Goal: Register for event/course

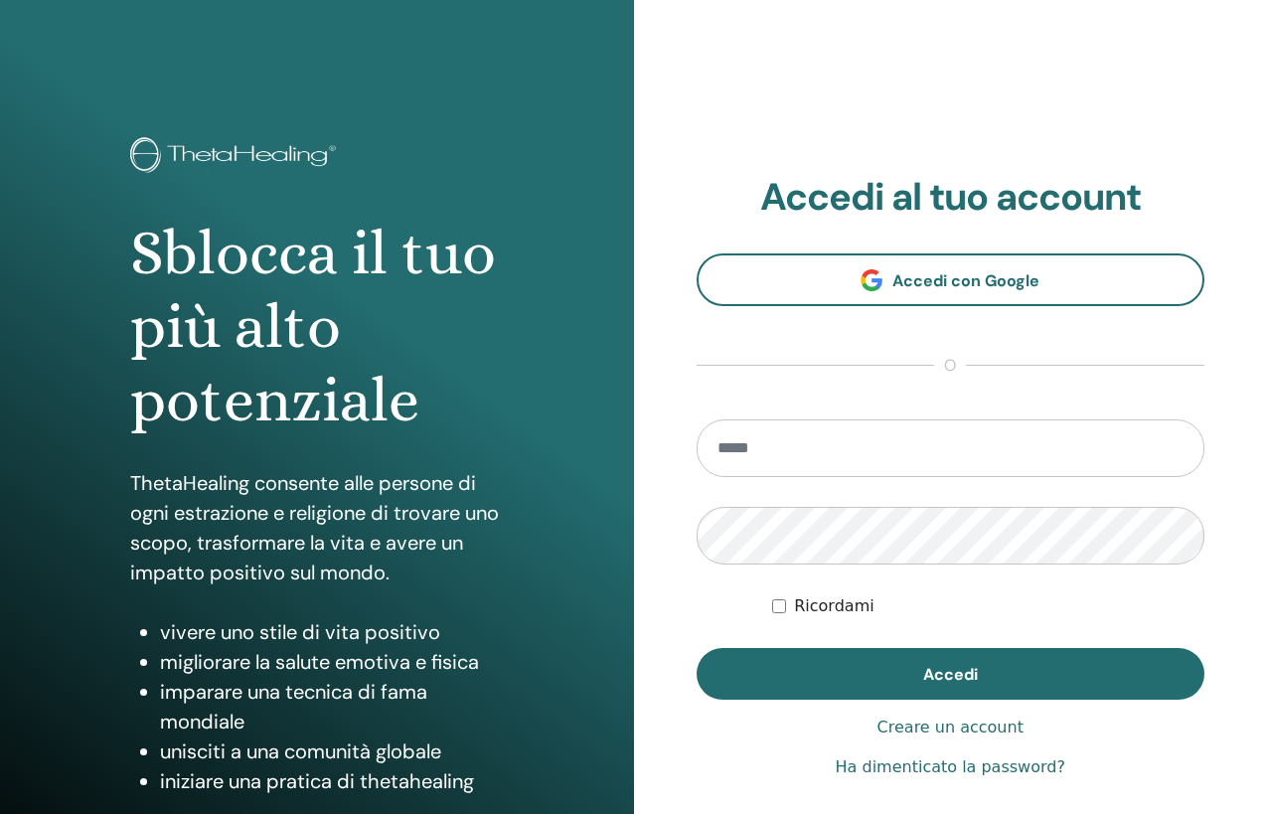
click at [1119, 604] on div "Ricordami" at bounding box center [988, 606] width 432 height 24
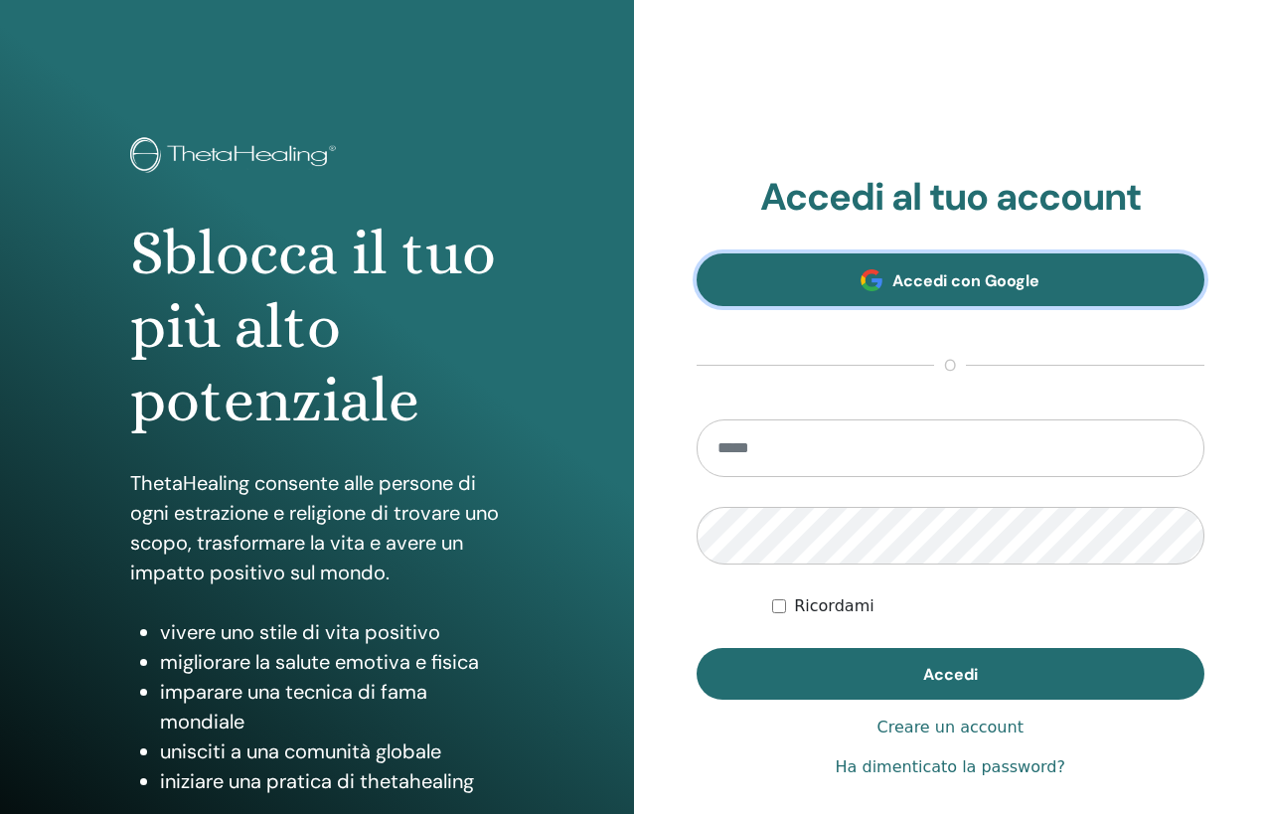
click at [902, 274] on span "Accedi con Google" at bounding box center [966, 280] width 147 height 21
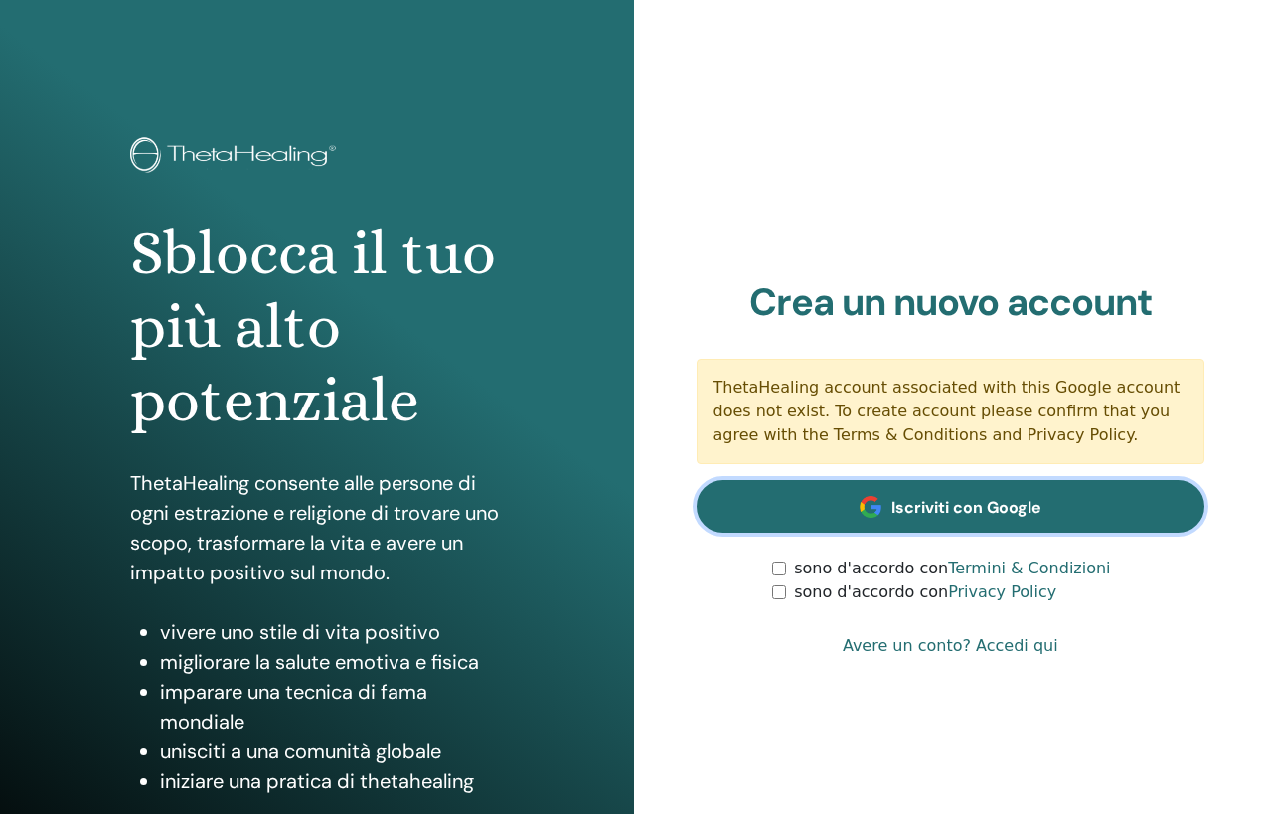
click at [913, 505] on span "Iscriviti con Google" at bounding box center [967, 507] width 150 height 21
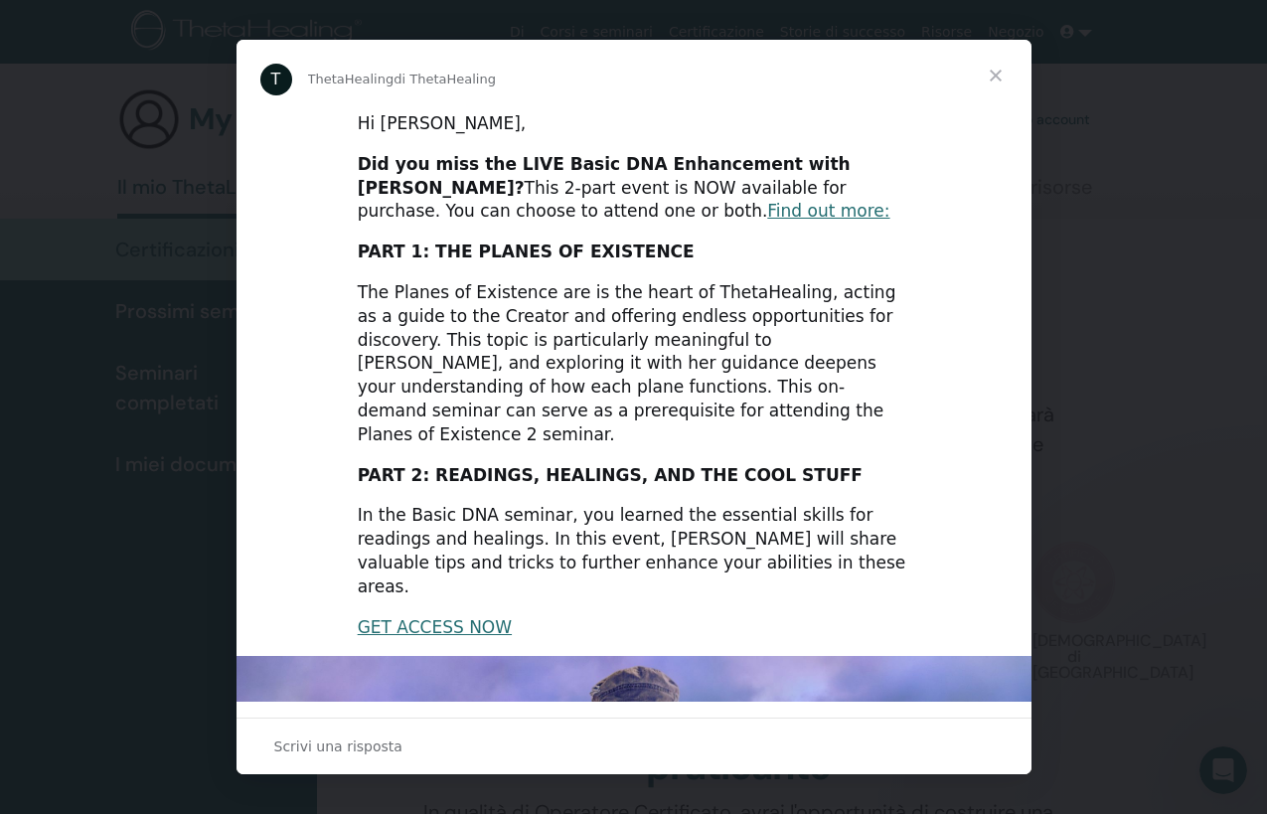
click at [999, 74] on span "Chiudi" at bounding box center [996, 76] width 72 height 72
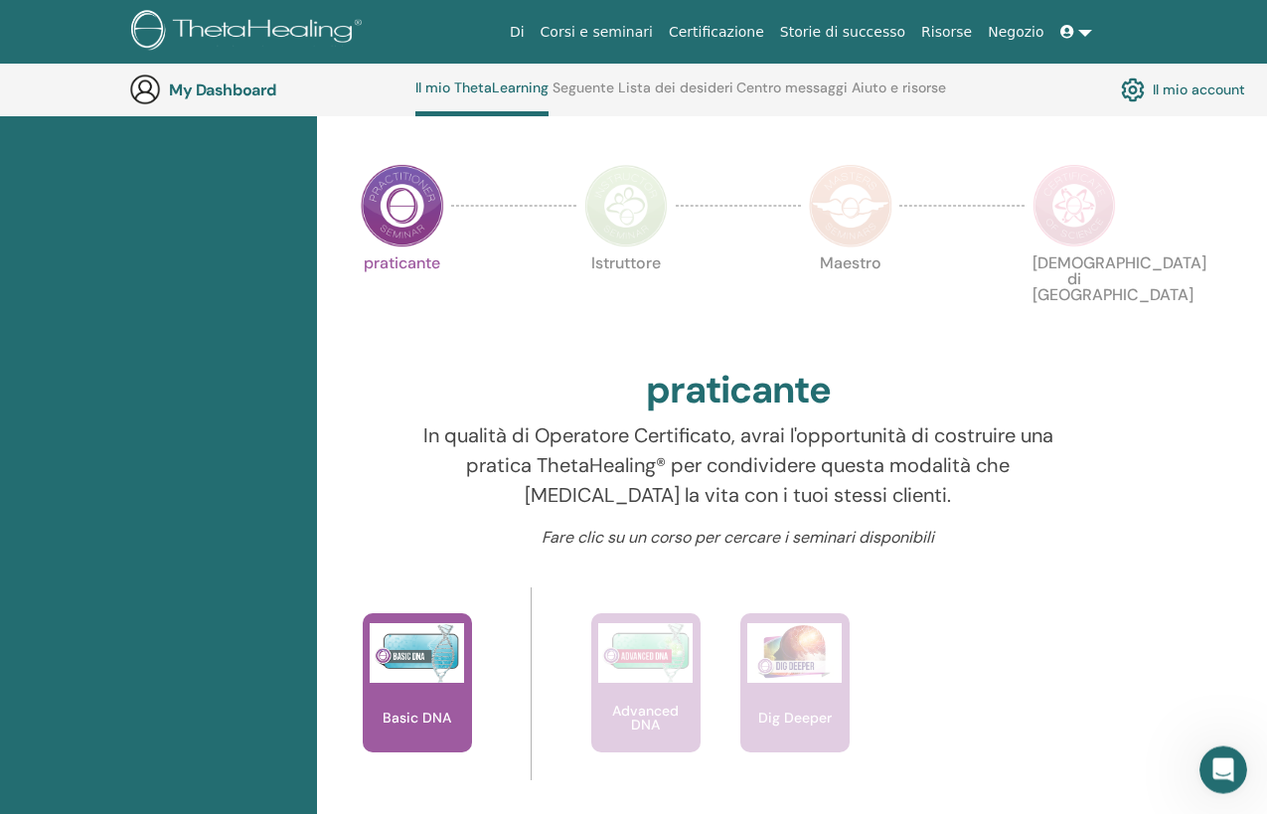
scroll to position [463, 0]
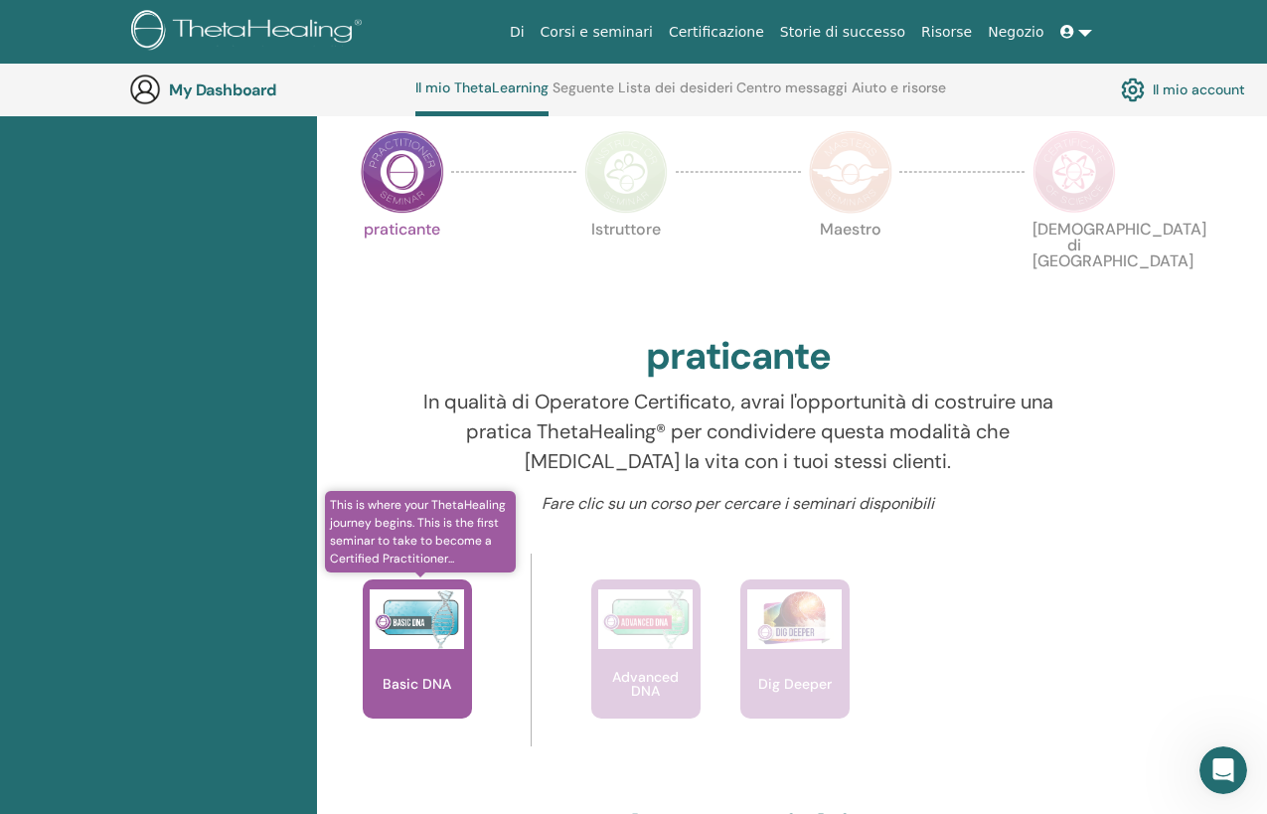
click at [456, 662] on div "Basic DNA" at bounding box center [417, 649] width 109 height 139
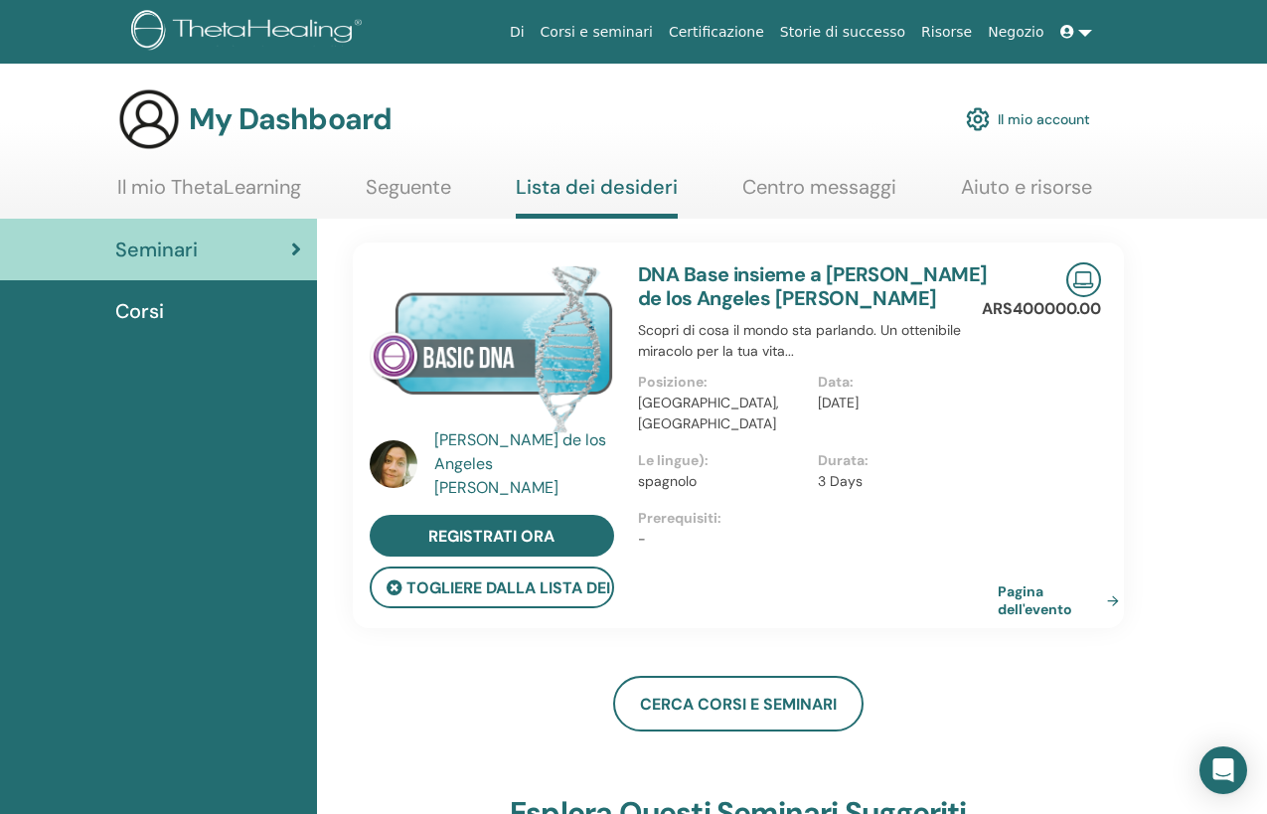
click at [131, 310] on span "Corsi" at bounding box center [139, 311] width 49 height 30
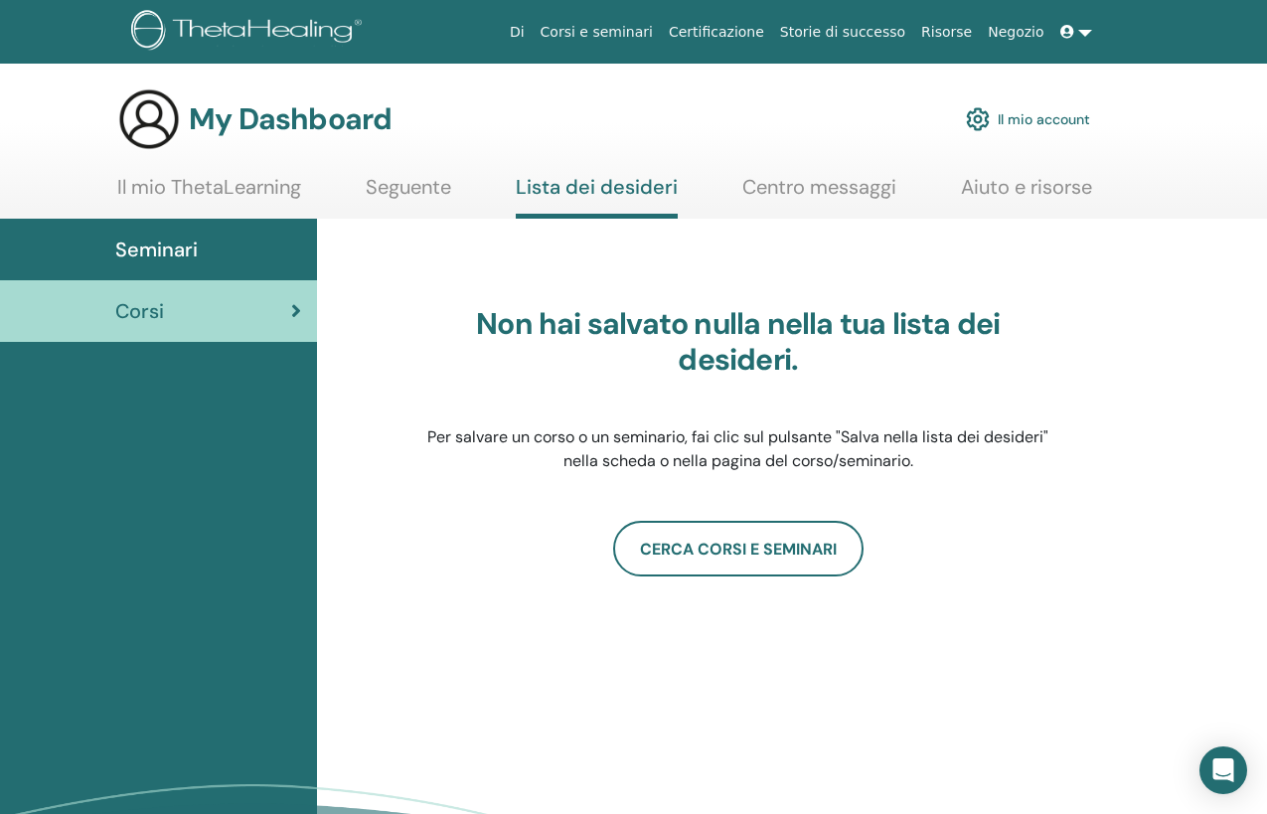
click at [162, 248] on span "Seminari" at bounding box center [156, 250] width 83 height 30
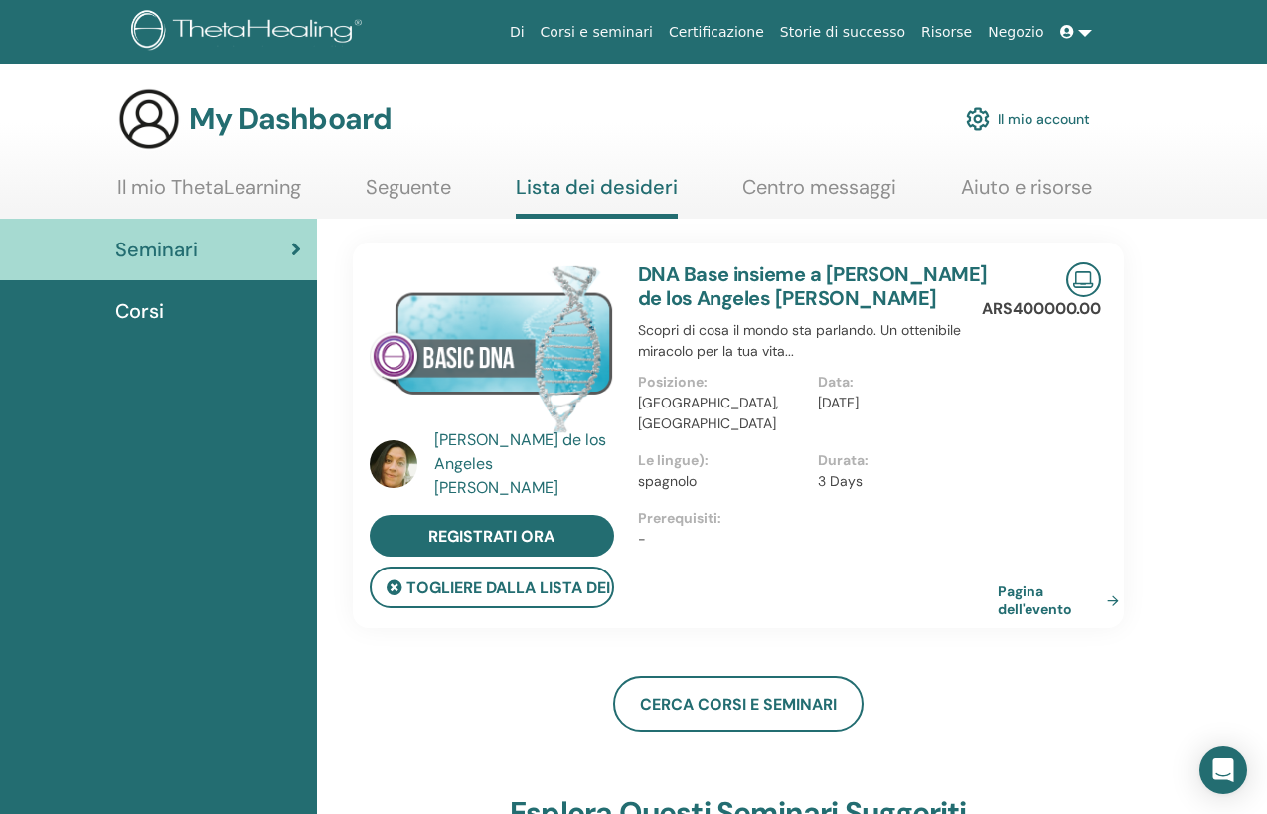
click at [644, 31] on link "Corsi e seminari" at bounding box center [597, 32] width 128 height 37
